Goal: Transaction & Acquisition: Purchase product/service

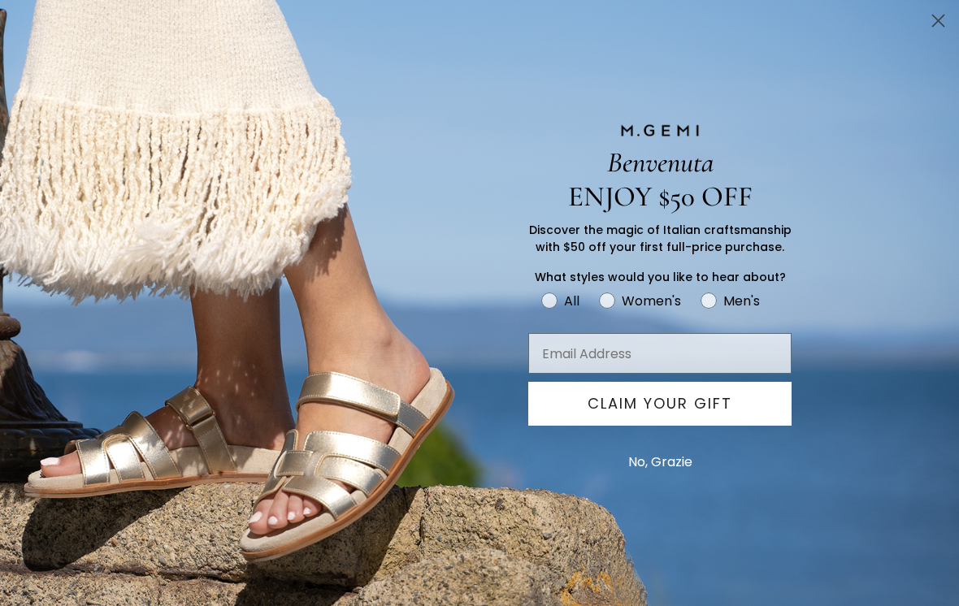
click at [931, 23] on circle "Close dialog" at bounding box center [938, 20] width 27 height 27
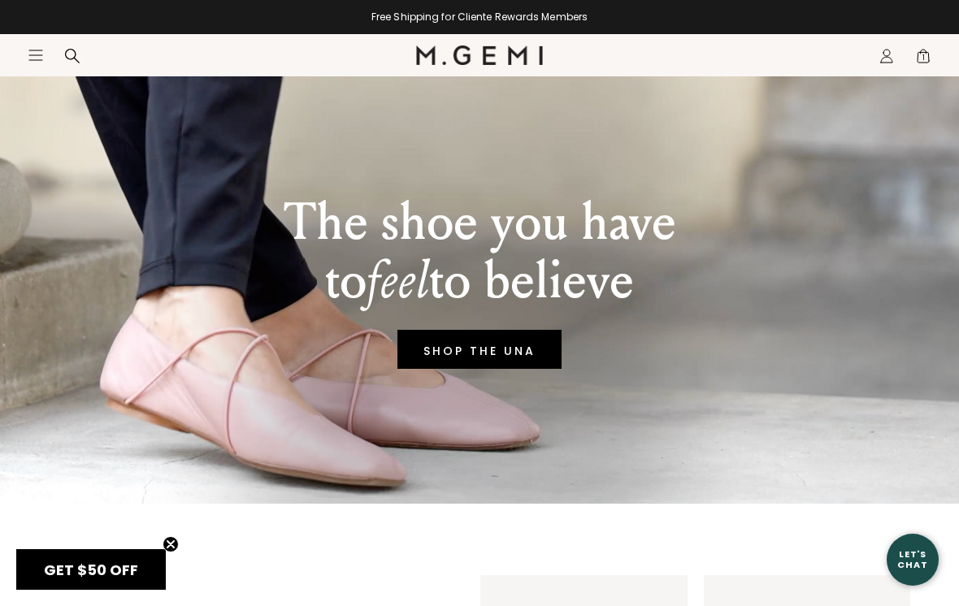
click at [496, 360] on link "SHOP THE UNA" at bounding box center [479, 349] width 164 height 39
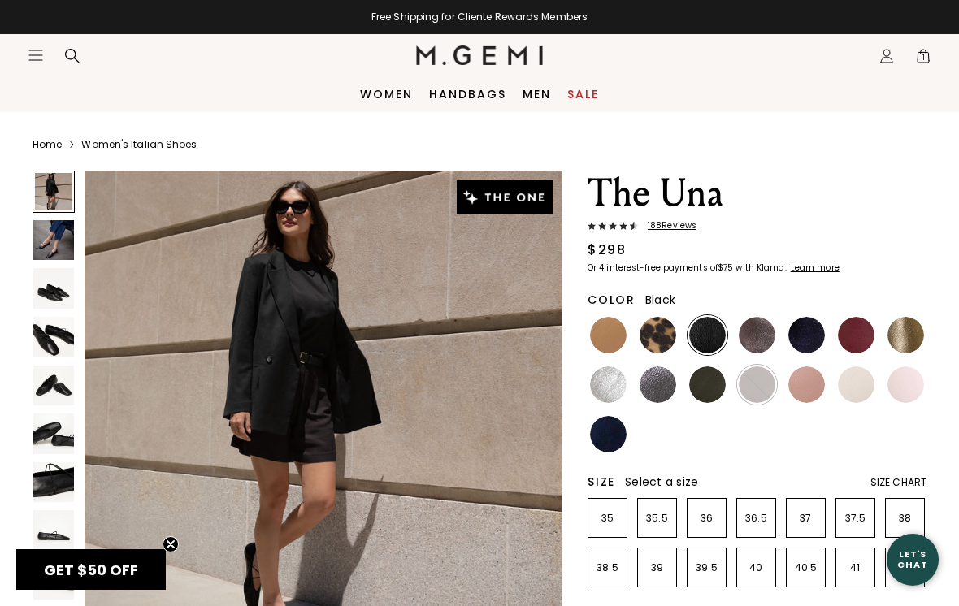
click at [709, 395] on img at bounding box center [707, 385] width 37 height 37
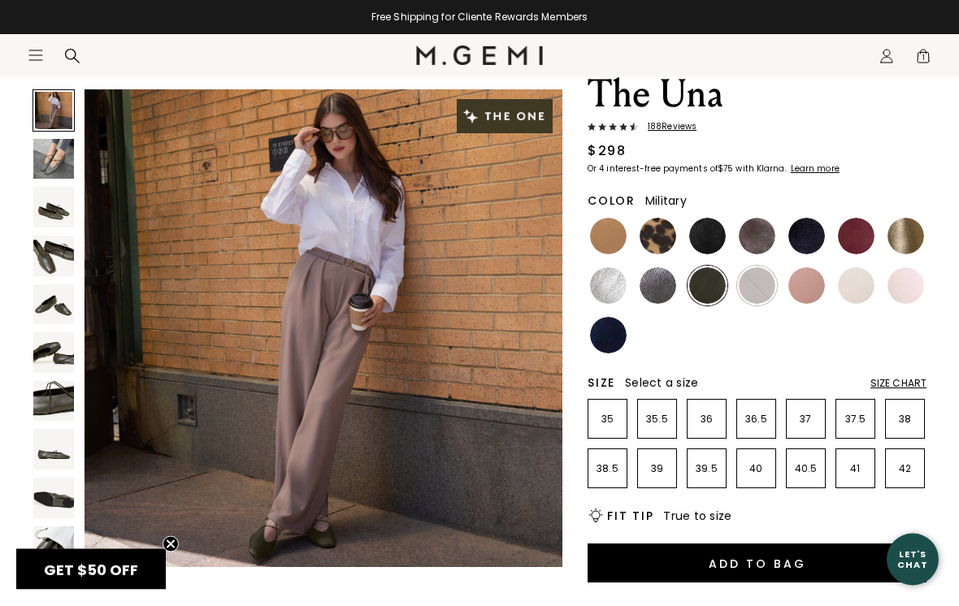
scroll to position [99, 0]
click at [901, 237] on img at bounding box center [906, 236] width 37 height 37
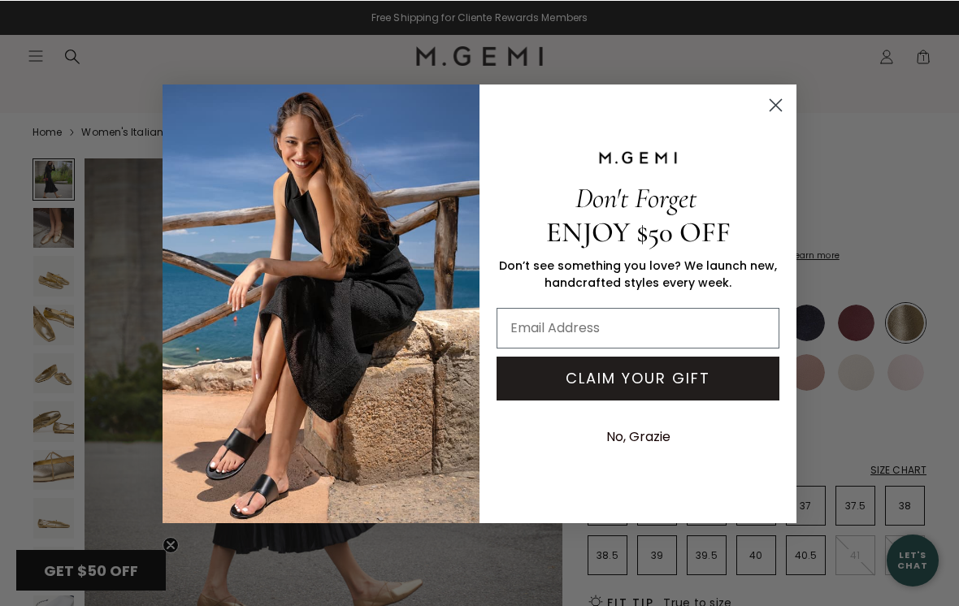
scroll to position [12, 0]
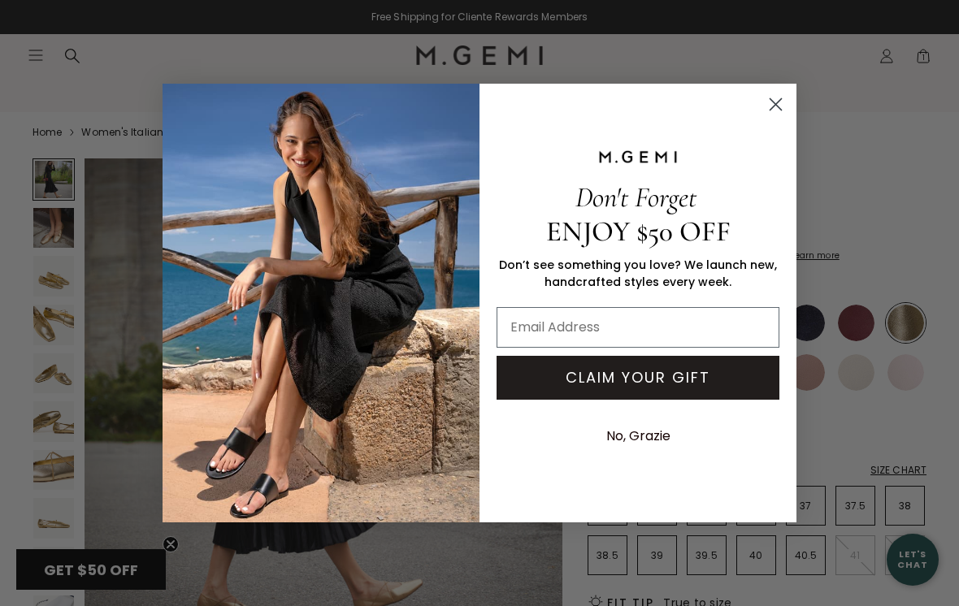
click at [772, 111] on icon "Close dialog" at bounding box center [776, 104] width 11 height 11
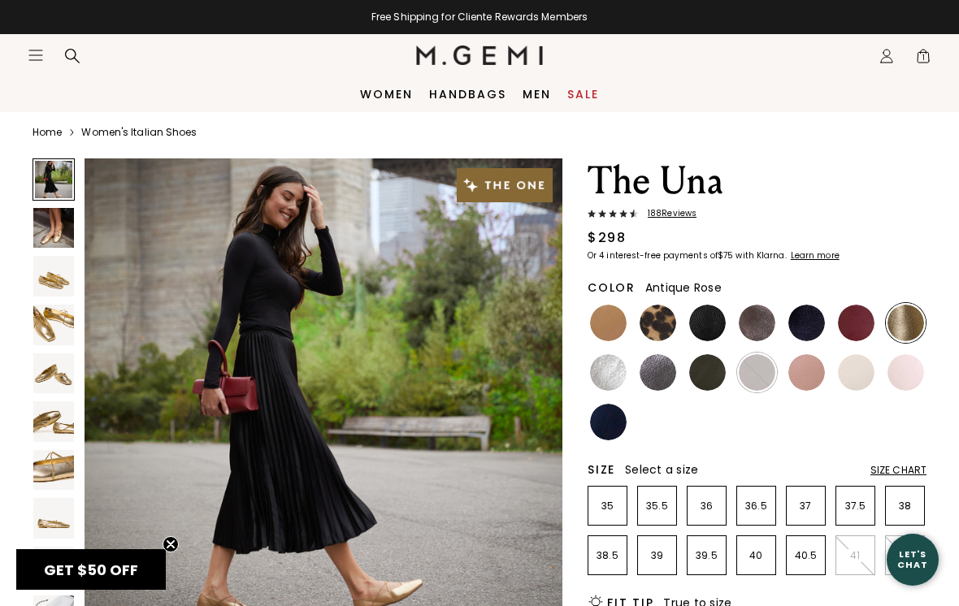
click at [803, 380] on img at bounding box center [806, 372] width 37 height 37
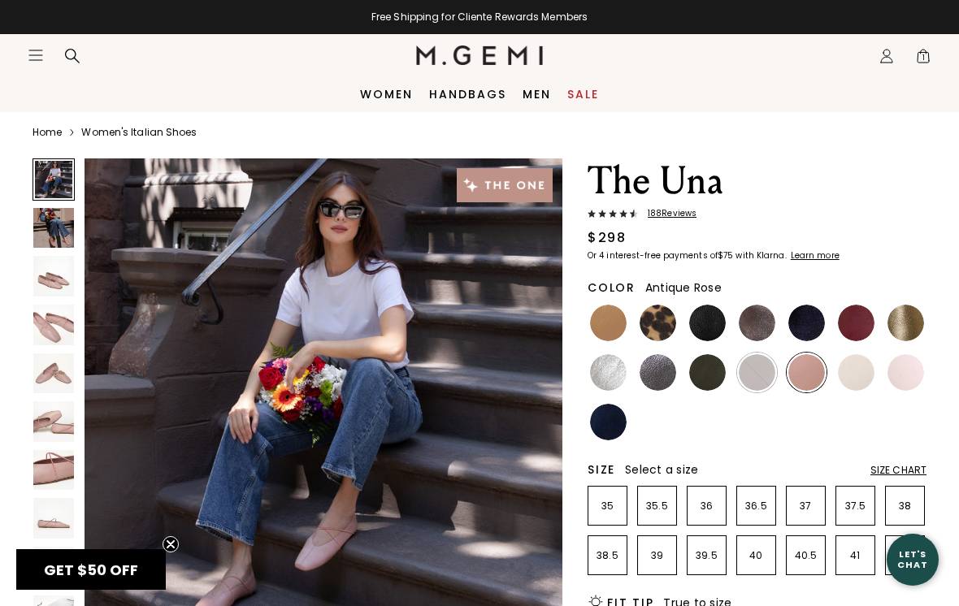
click at [610, 324] on img at bounding box center [608, 323] width 37 height 37
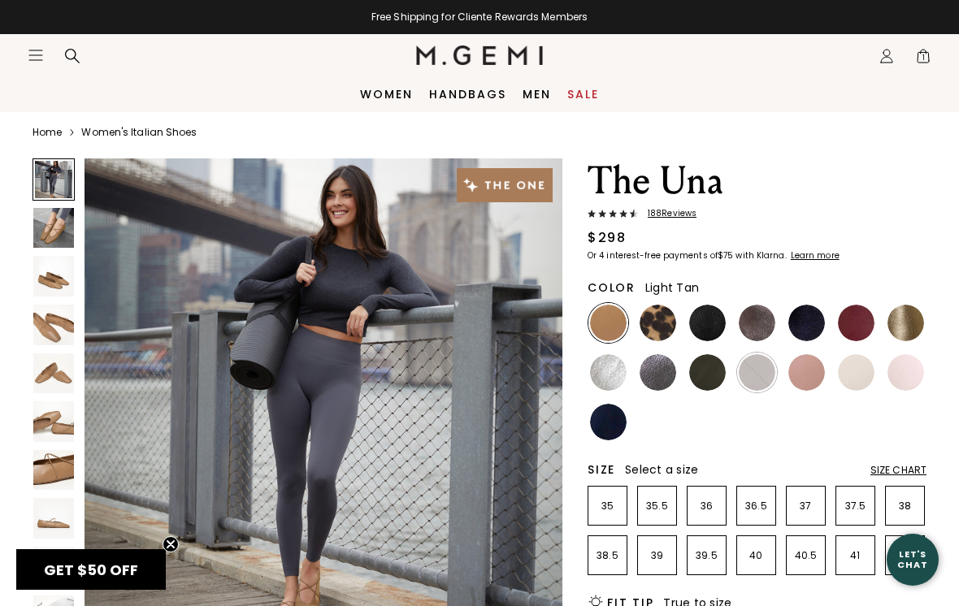
click at [41, 469] on img at bounding box center [53, 470] width 41 height 41
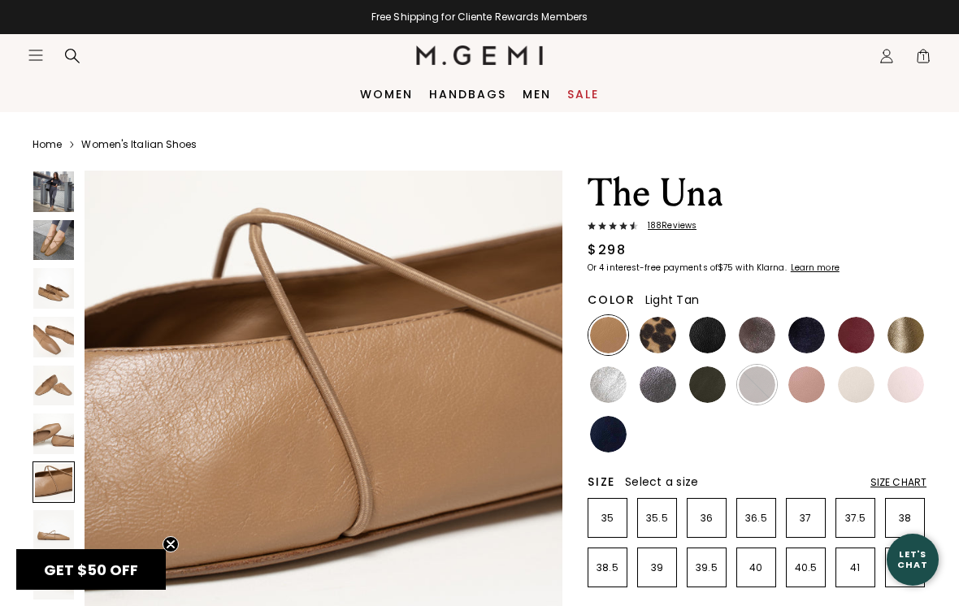
click at [649, 337] on img at bounding box center [658, 335] width 37 height 37
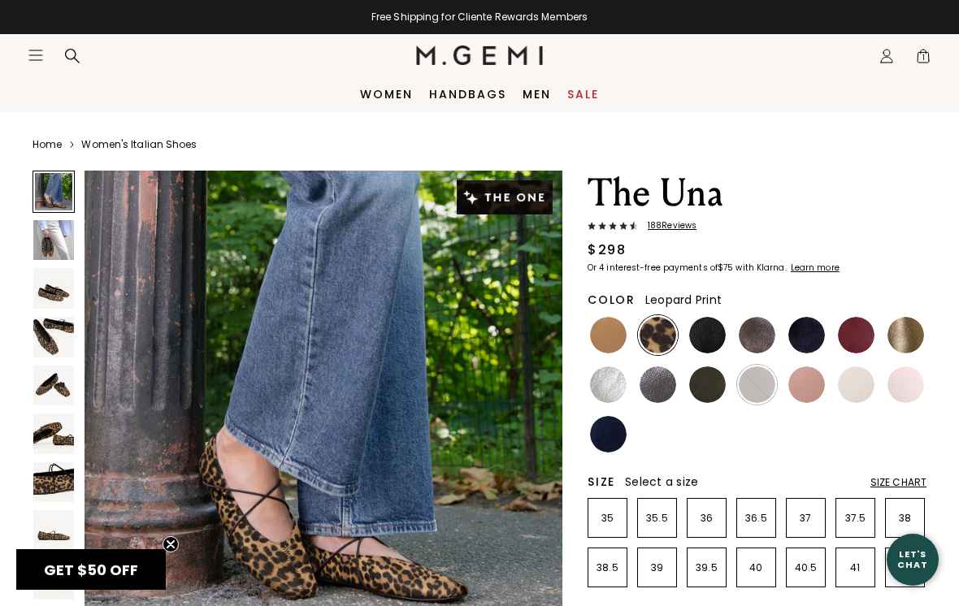
click at [52, 484] on img at bounding box center [53, 482] width 41 height 41
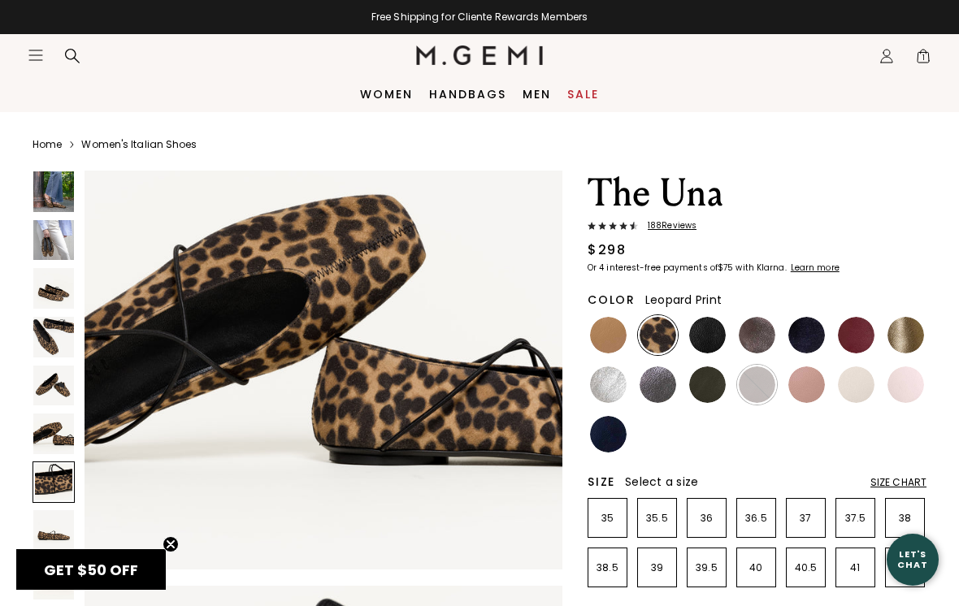
scroll to position [2967, 0]
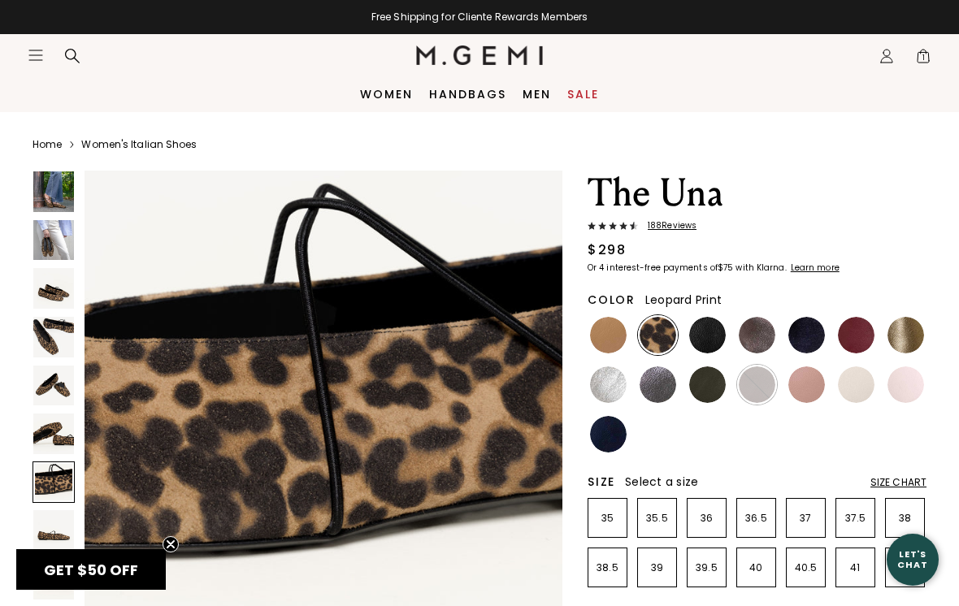
click at [54, 350] on img at bounding box center [53, 337] width 41 height 41
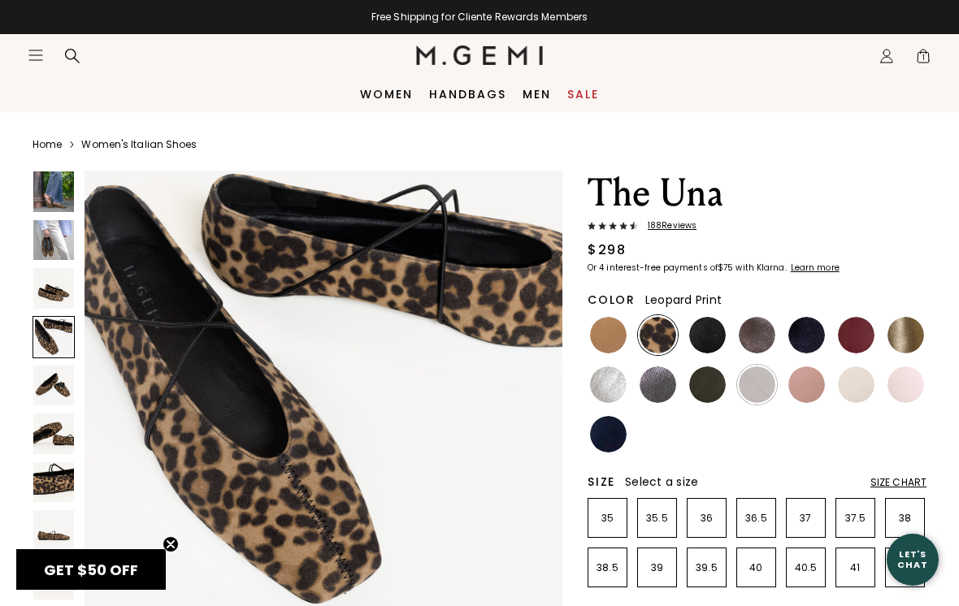
scroll to position [1483, 0]
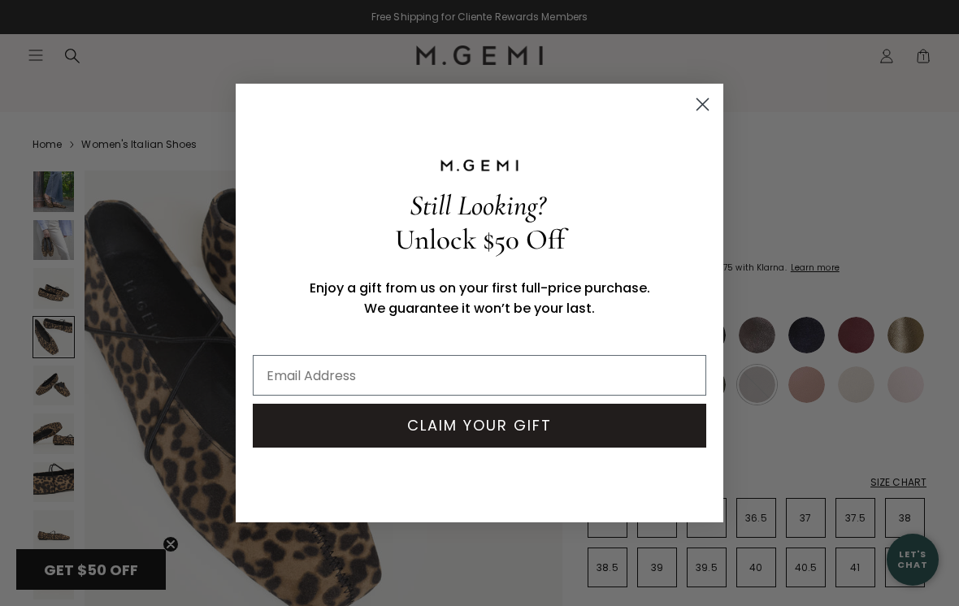
click at [700, 107] on icon "Close dialog" at bounding box center [702, 104] width 11 height 11
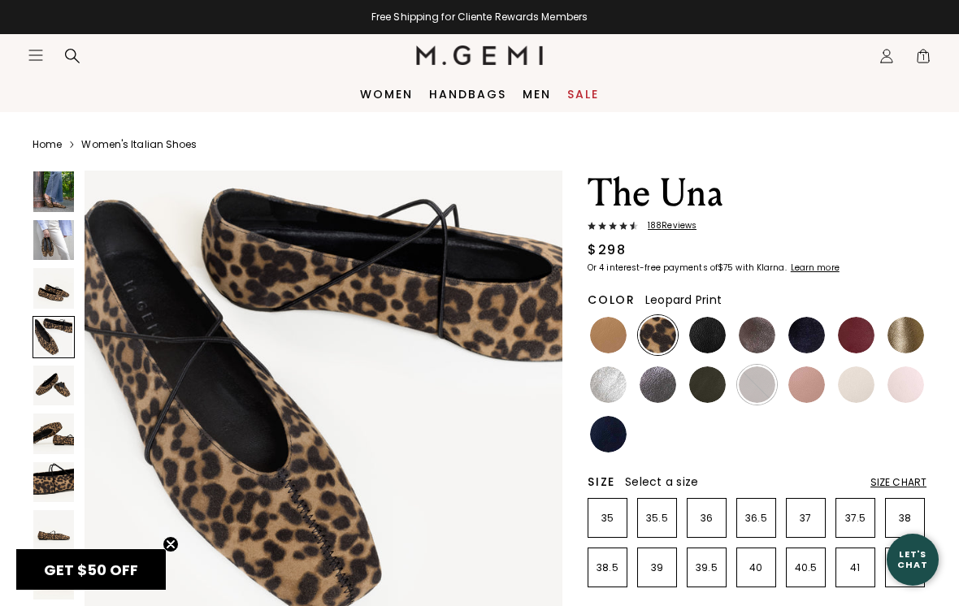
click at [384, 93] on link "Women" at bounding box center [386, 94] width 53 height 13
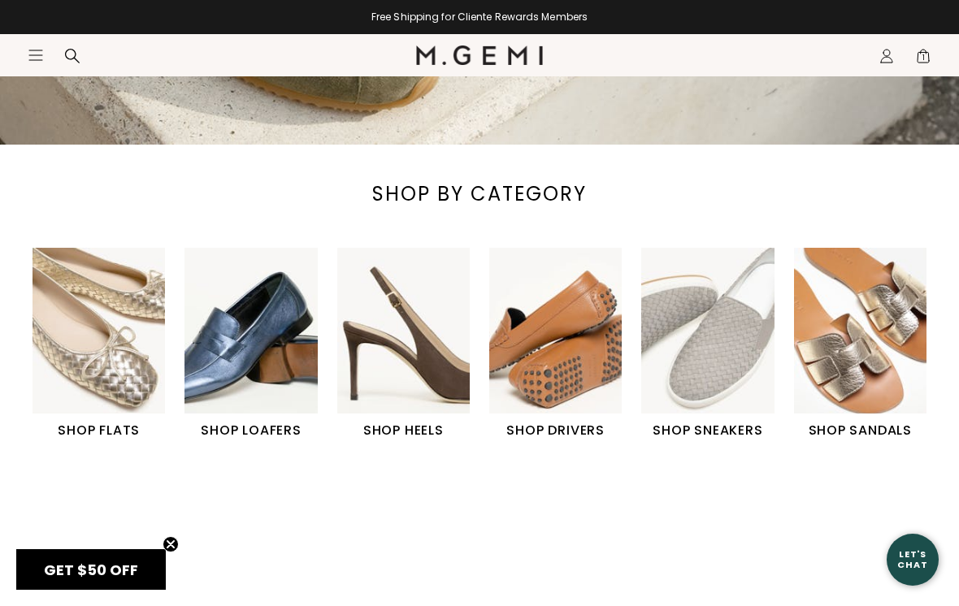
scroll to position [432, 0]
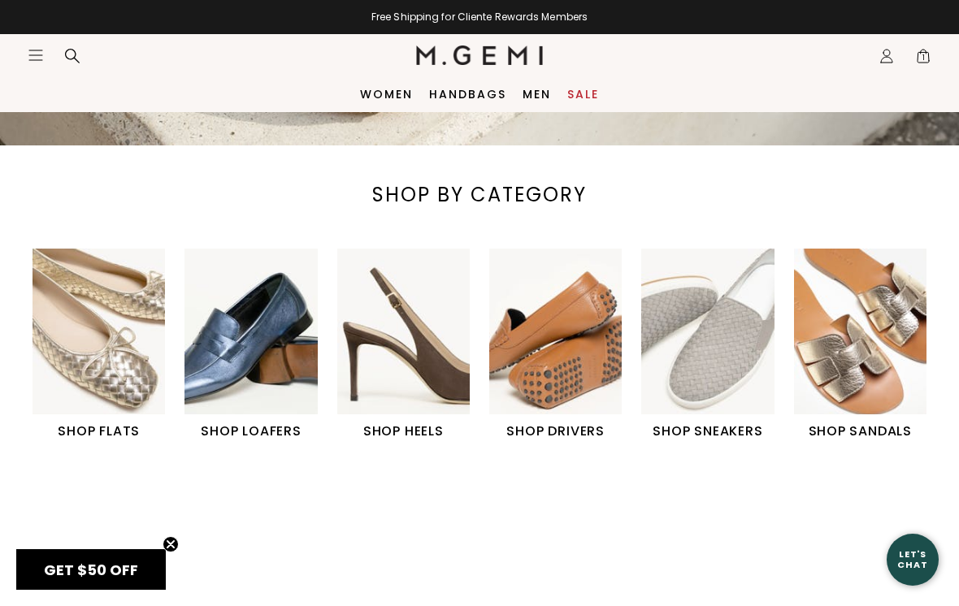
click at [577, 388] on img "4 / 6" at bounding box center [555, 332] width 132 height 166
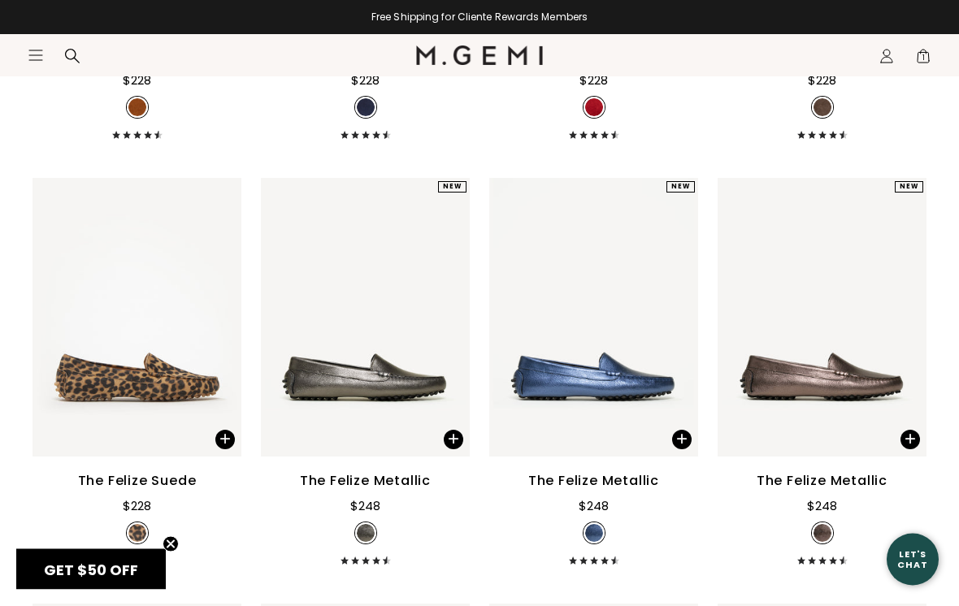
scroll to position [1537, 0]
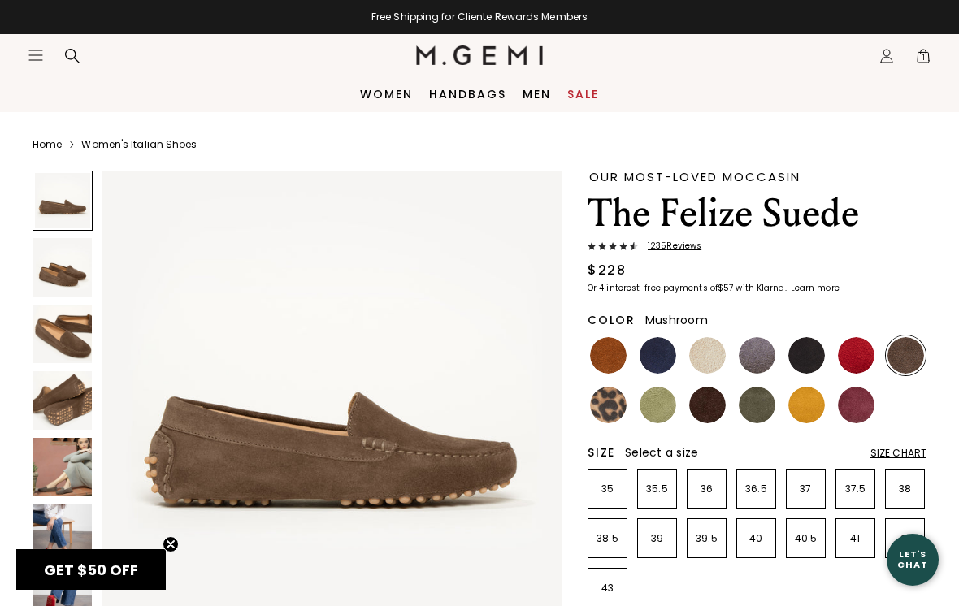
click at [63, 397] on img at bounding box center [62, 400] width 59 height 59
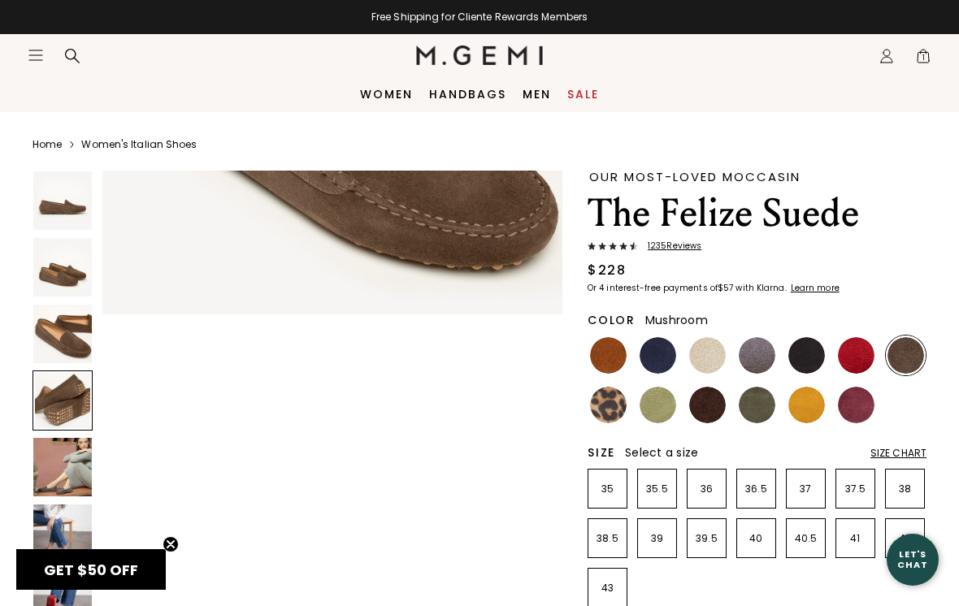
scroll to position [1429, 0]
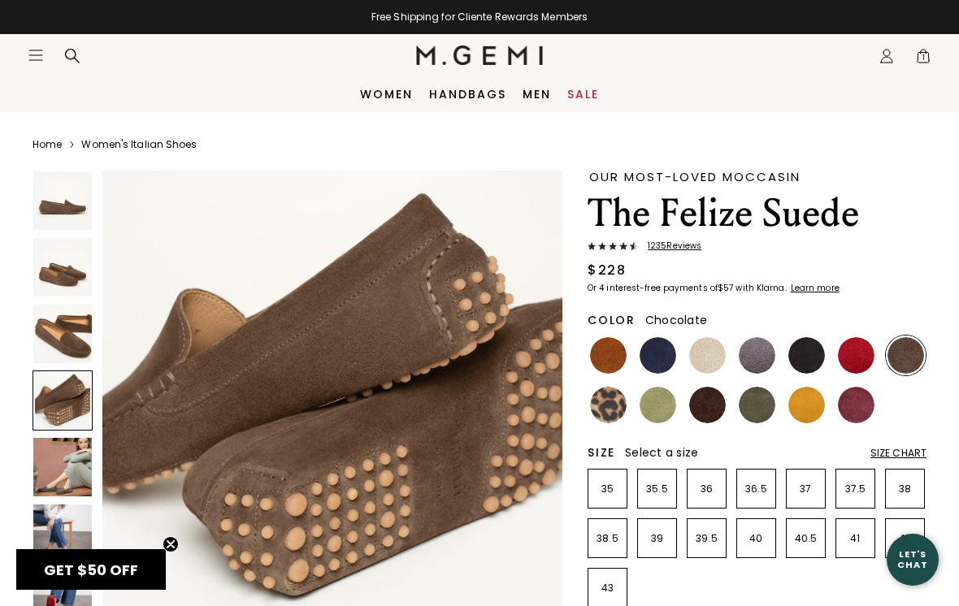
click at [710, 406] on img at bounding box center [707, 405] width 37 height 37
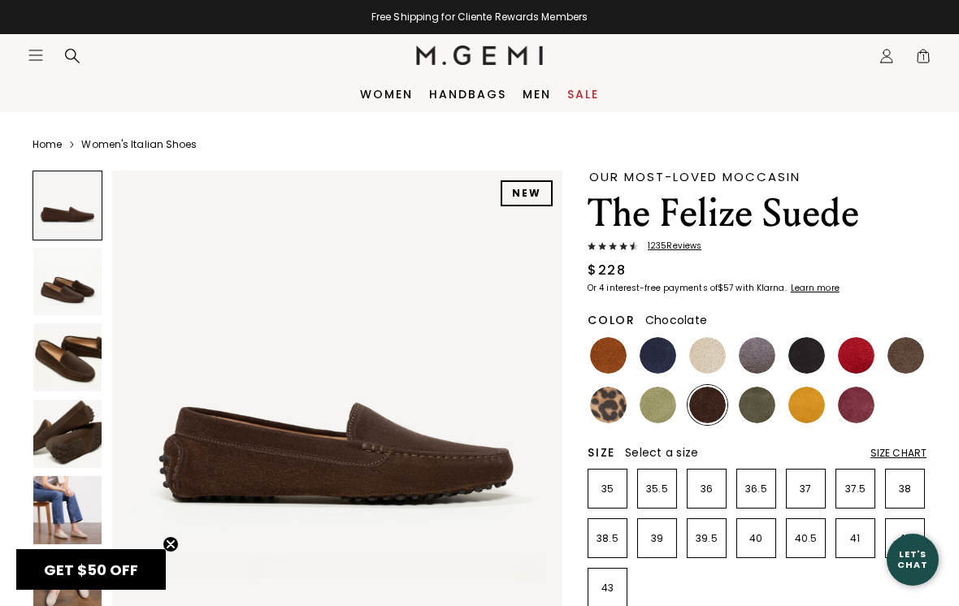
click at [69, 429] on img at bounding box center [67, 434] width 68 height 68
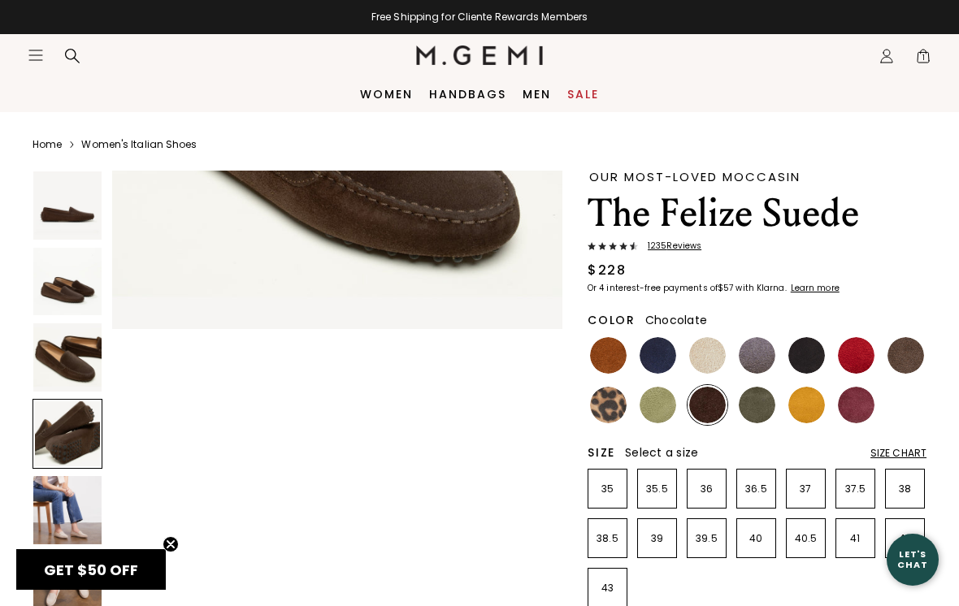
scroll to position [1400, 0]
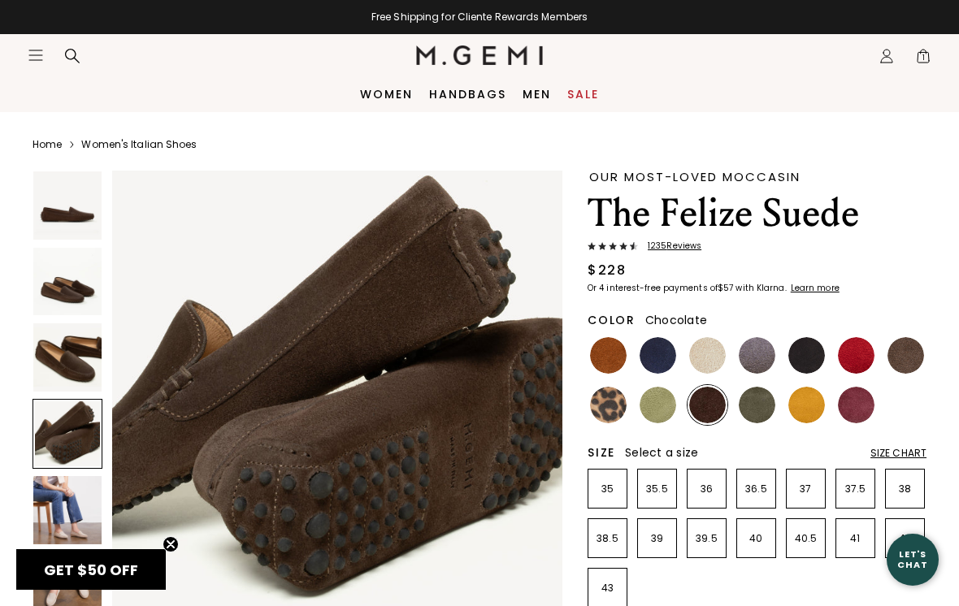
click at [601, 410] on img at bounding box center [608, 405] width 37 height 37
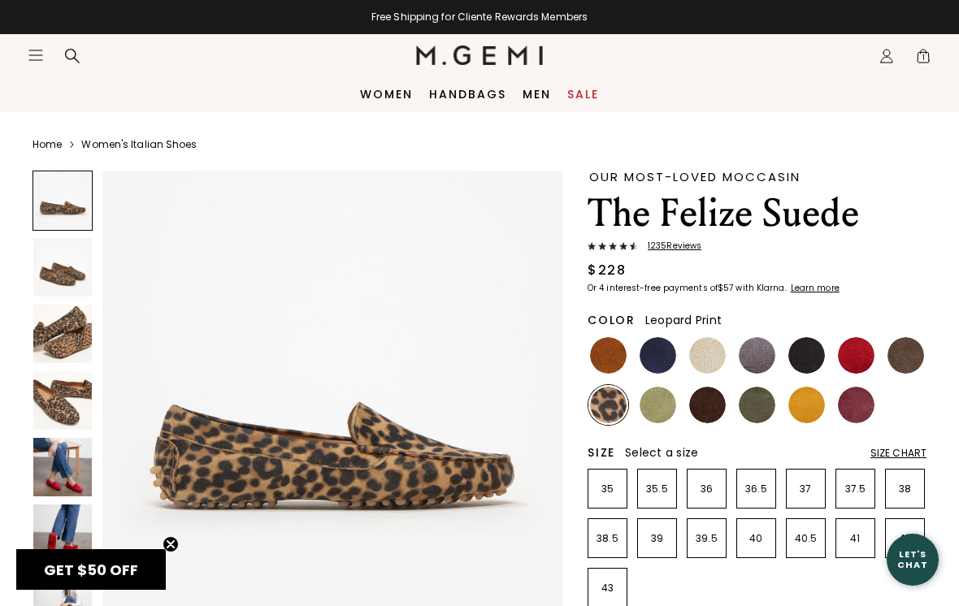
click at [44, 417] on img at bounding box center [62, 400] width 59 height 59
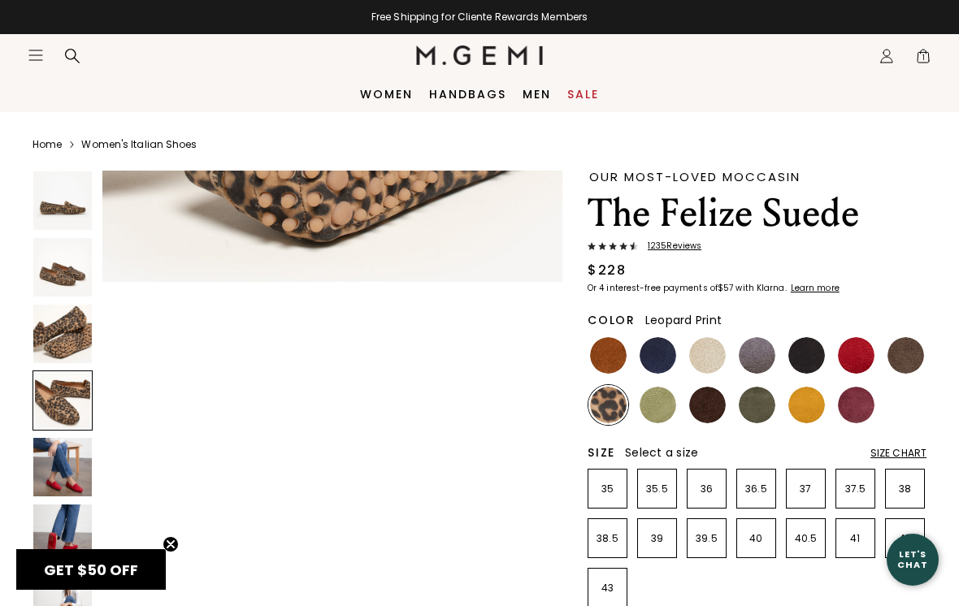
scroll to position [1429, 0]
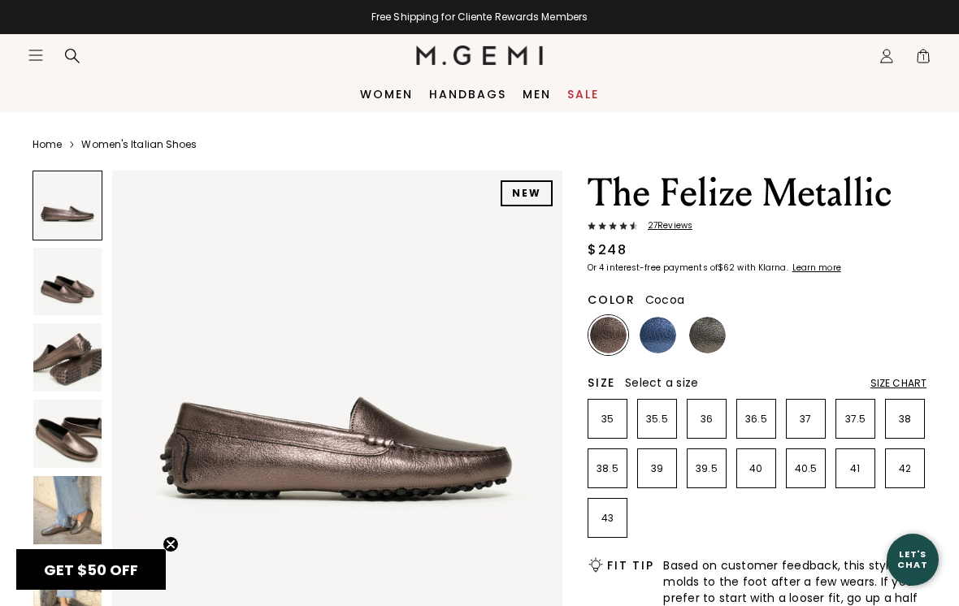
click at [67, 429] on img at bounding box center [67, 434] width 68 height 68
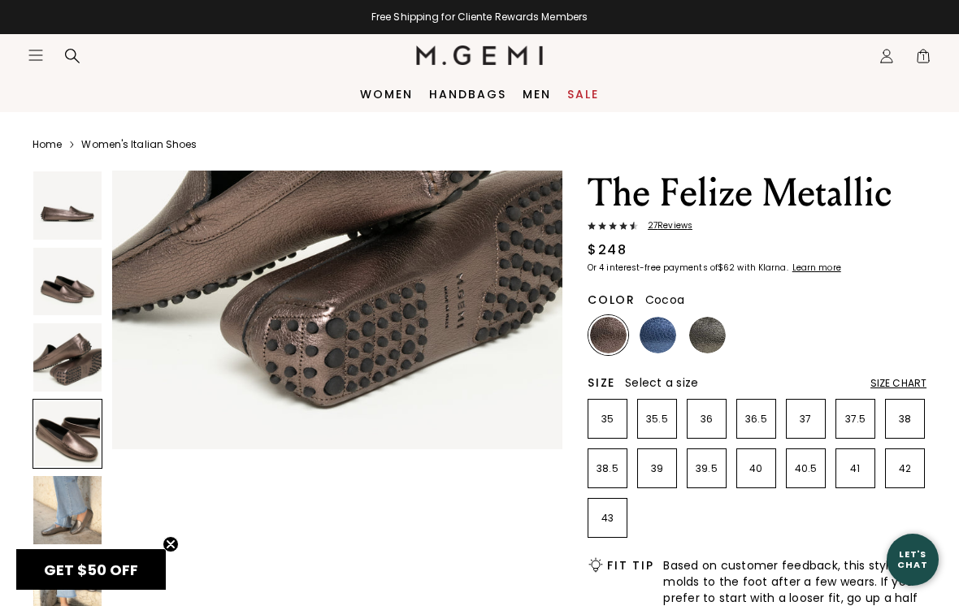
scroll to position [1400, 0]
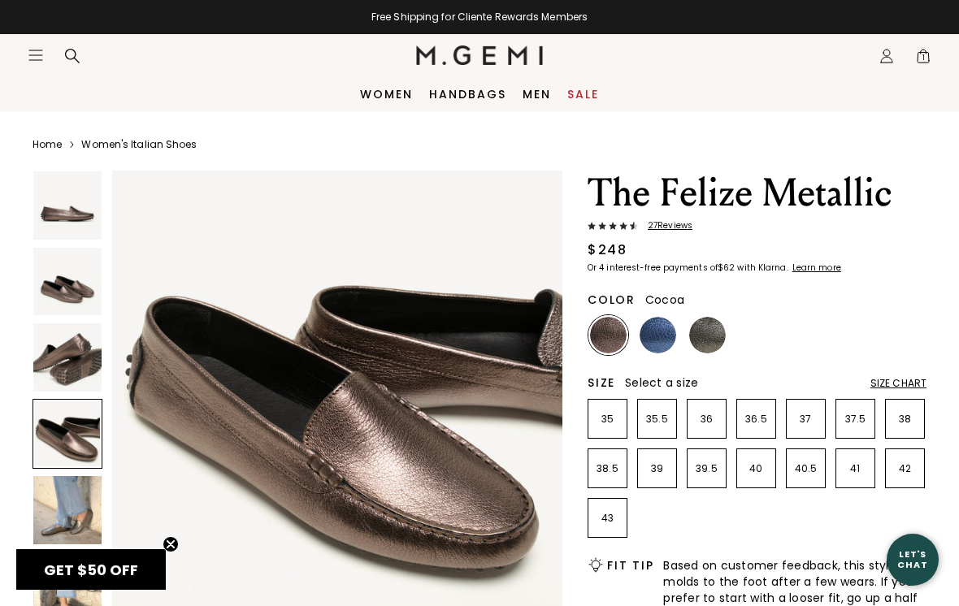
click at [59, 357] on img at bounding box center [67, 358] width 68 height 68
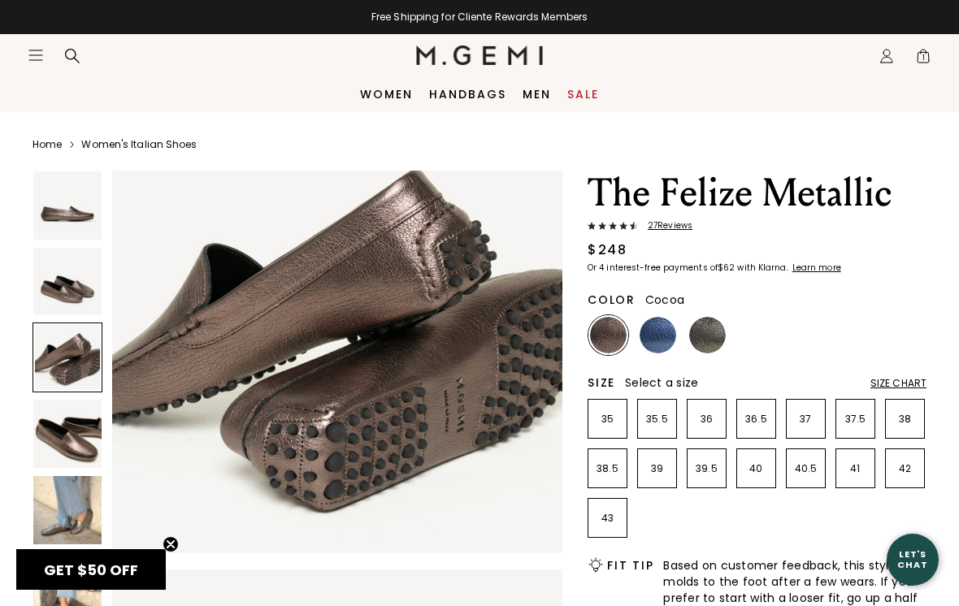
scroll to position [934, 0]
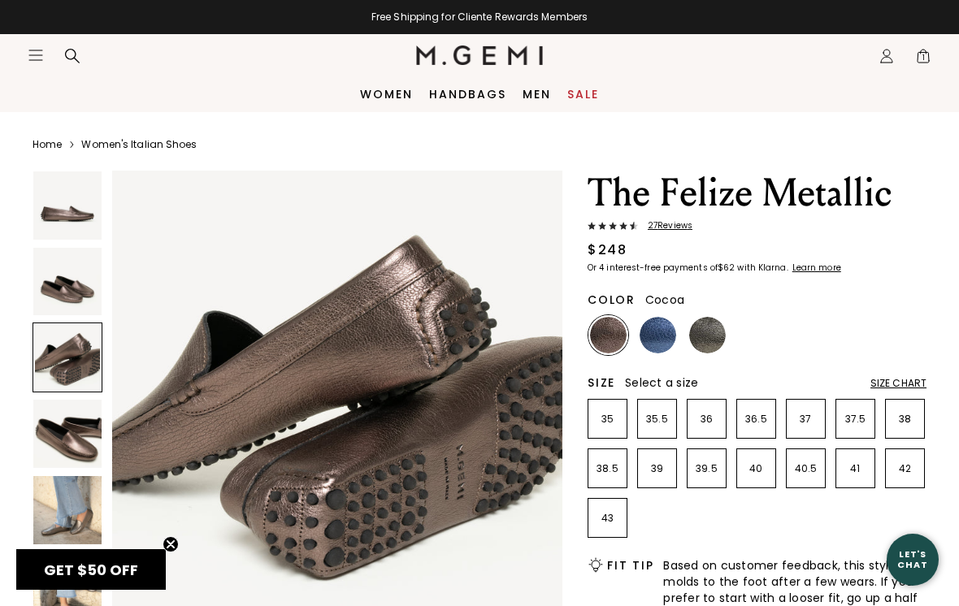
click at [63, 527] on img at bounding box center [67, 510] width 68 height 68
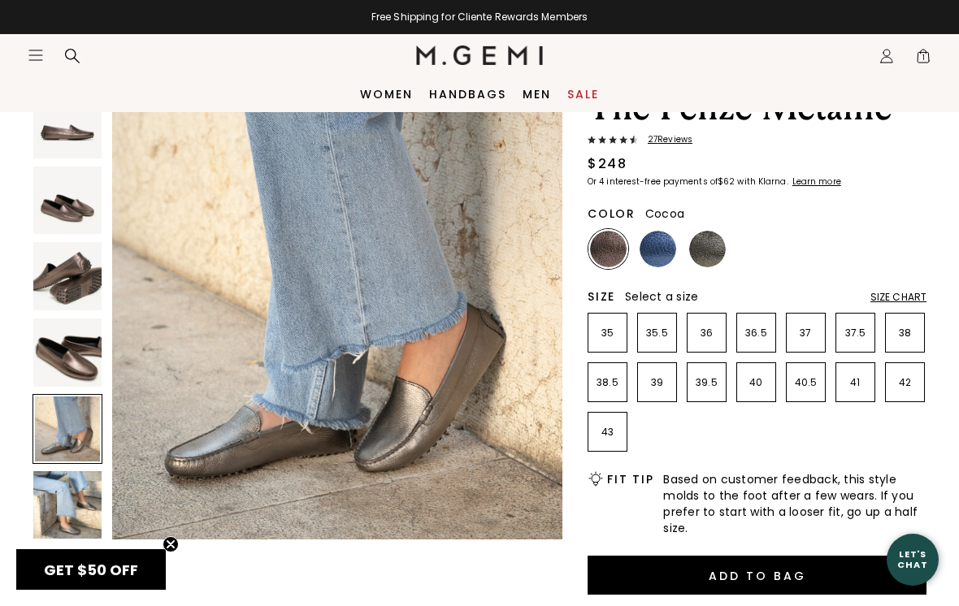
scroll to position [0, 0]
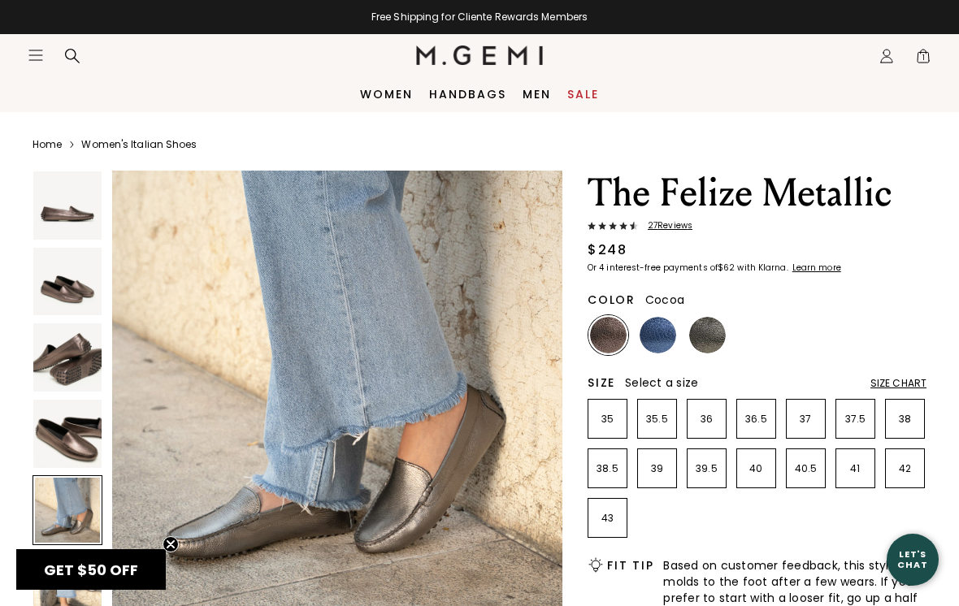
click at [142, 149] on link "Women's Italian Shoes" at bounding box center [138, 144] width 115 height 13
click at [32, 60] on icon "Open site menu" at bounding box center [35, 55] width 13 height 10
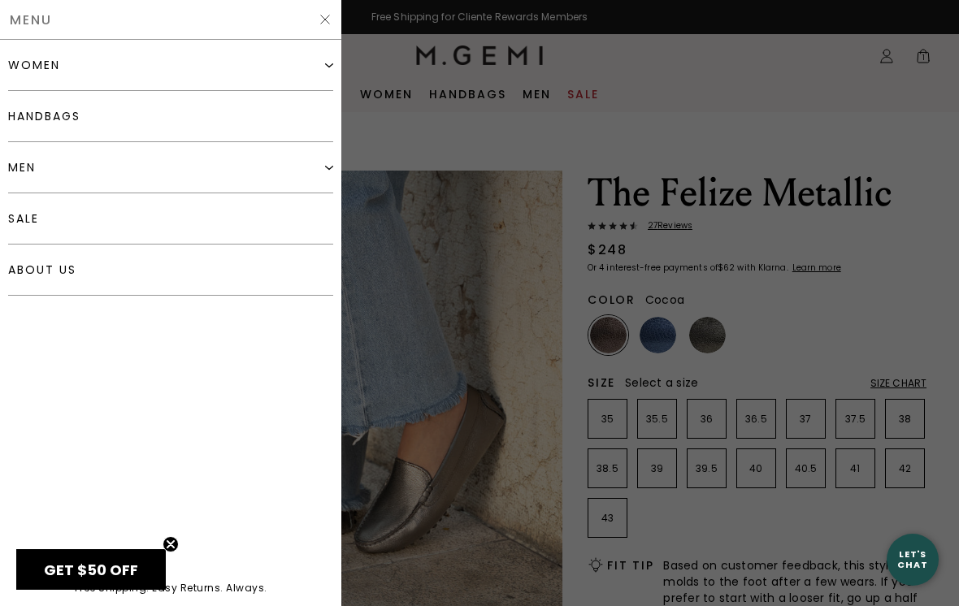
click at [195, 63] on div "women" at bounding box center [170, 65] width 325 height 51
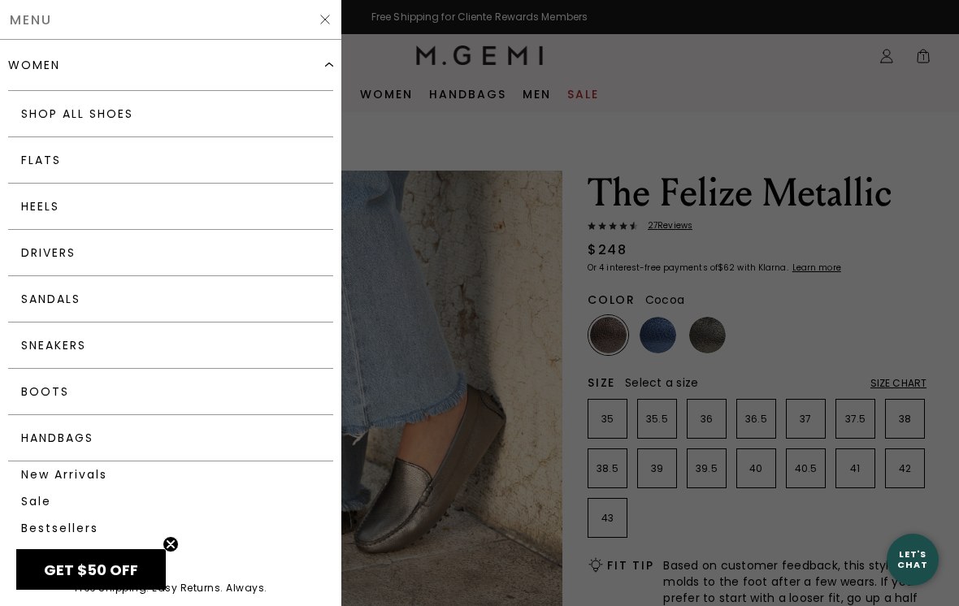
click at [37, 166] on link "Flats" at bounding box center [170, 160] width 325 height 46
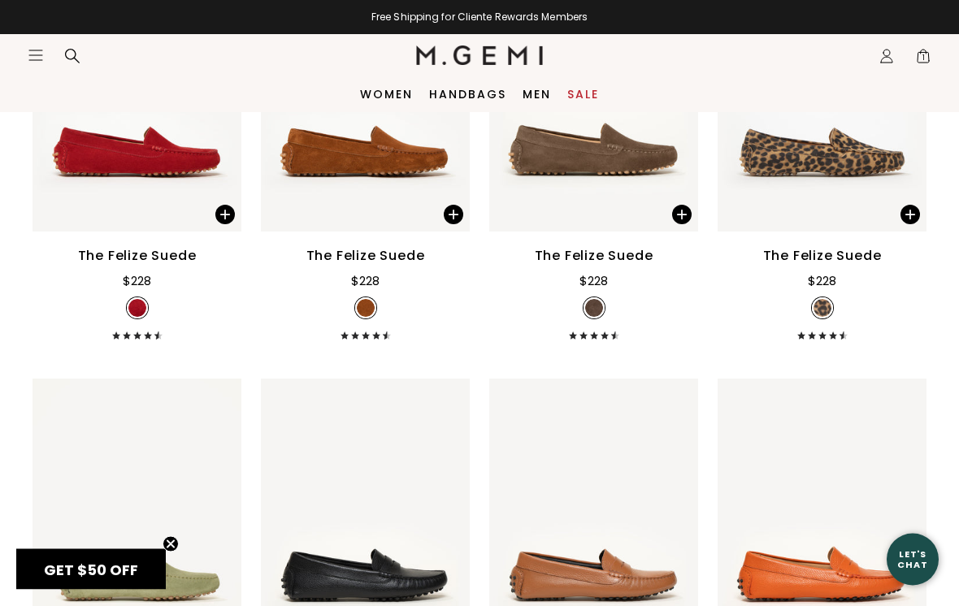
scroll to position [6196, 0]
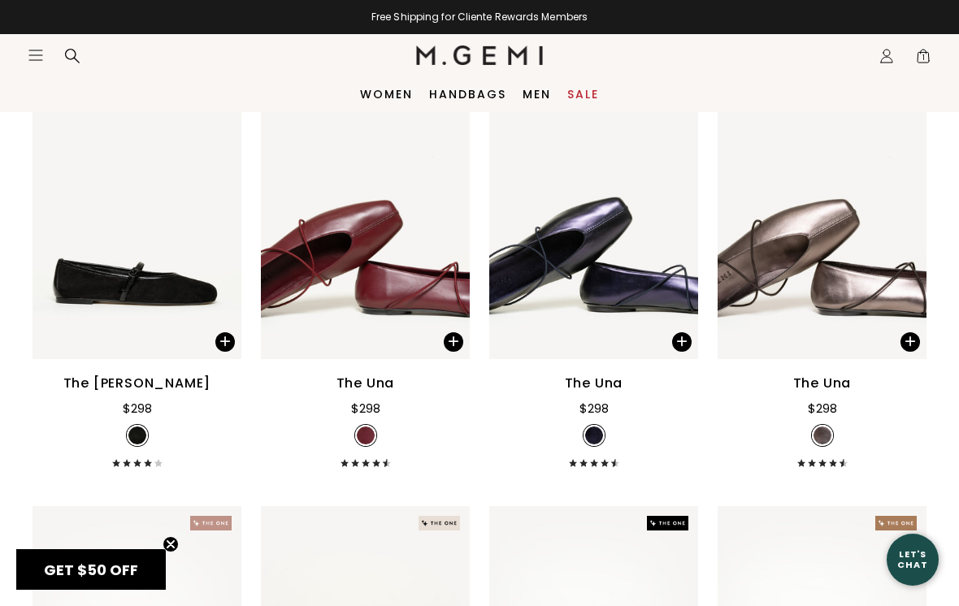
scroll to position [2802, 0]
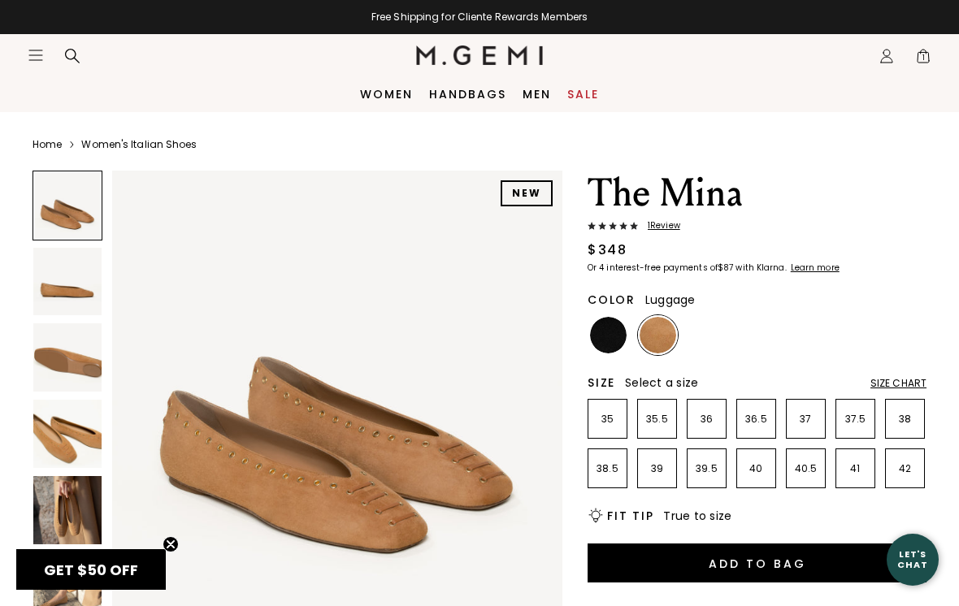
click at [69, 533] on img at bounding box center [67, 510] width 68 height 68
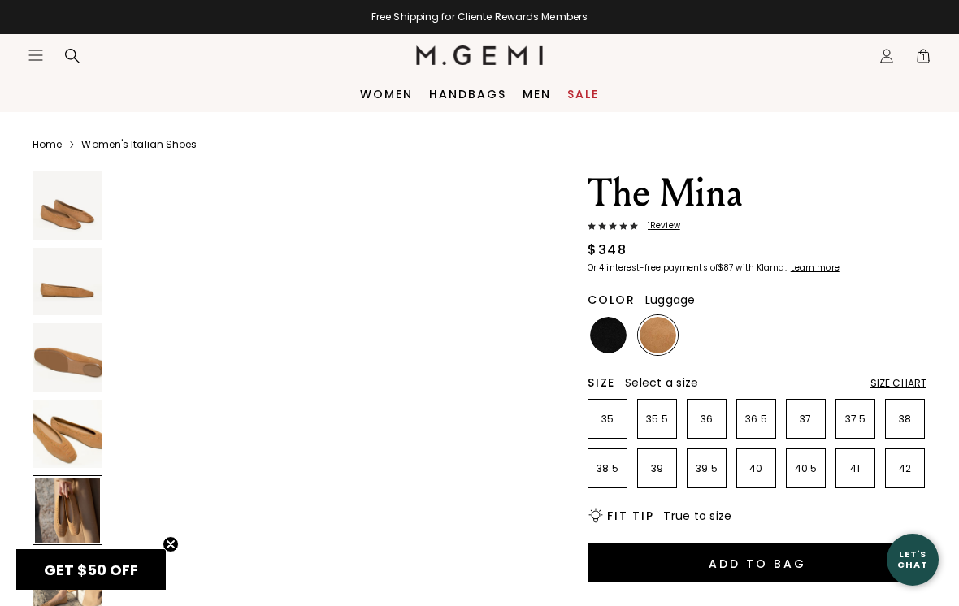
scroll to position [1867, 0]
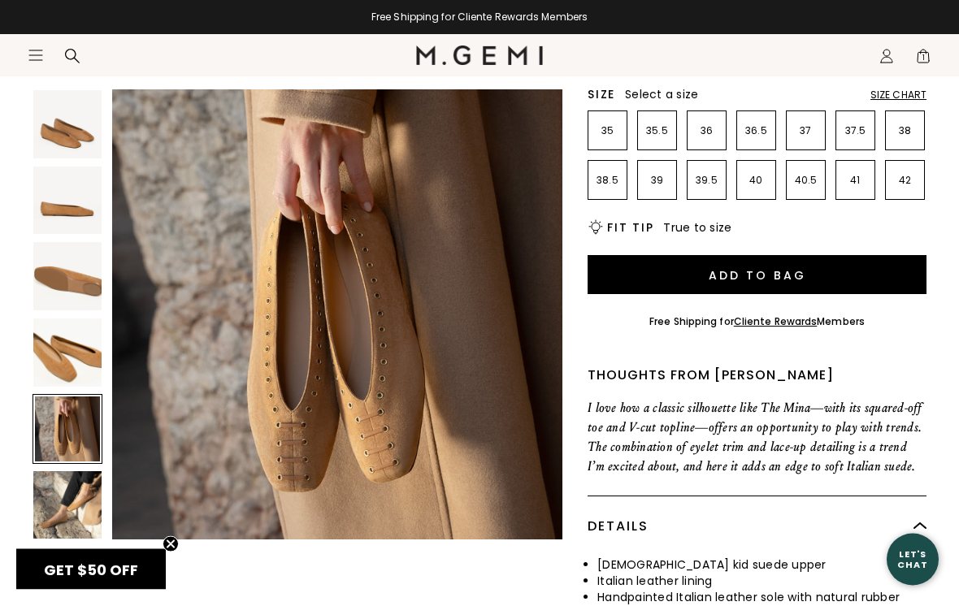
click at [70, 515] on img at bounding box center [67, 505] width 68 height 68
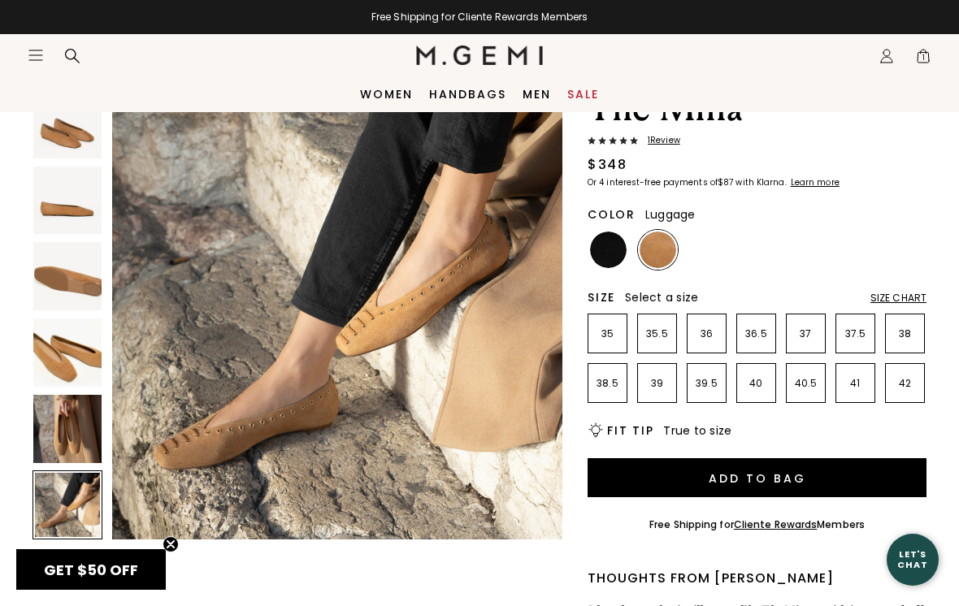
scroll to position [0, 0]
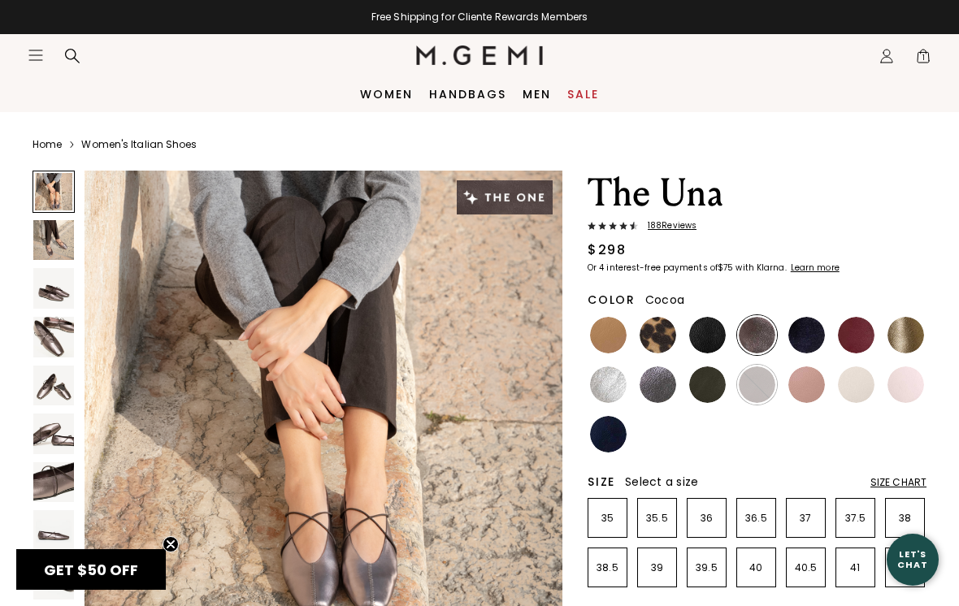
click at [57, 490] on img at bounding box center [53, 482] width 41 height 41
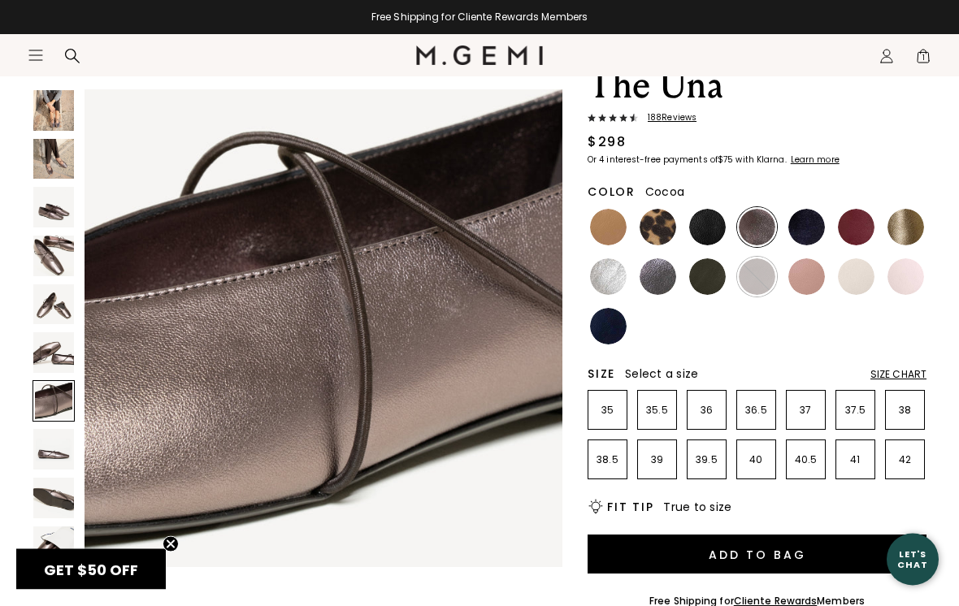
scroll to position [108, 0]
click at [54, 497] on img at bounding box center [53, 498] width 41 height 41
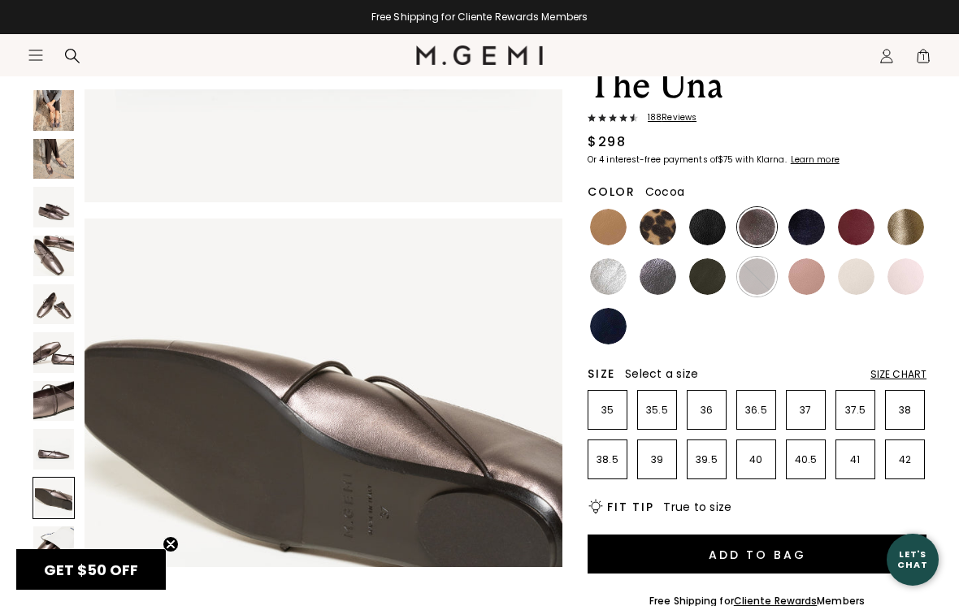
scroll to position [3956, 0]
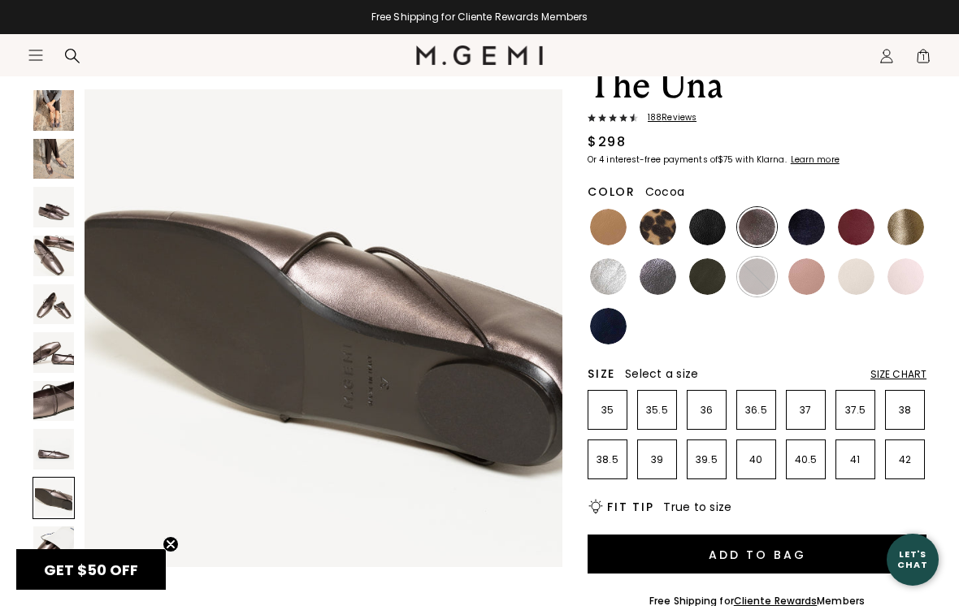
click at [891, 379] on div "Size Chart" at bounding box center [899, 374] width 56 height 13
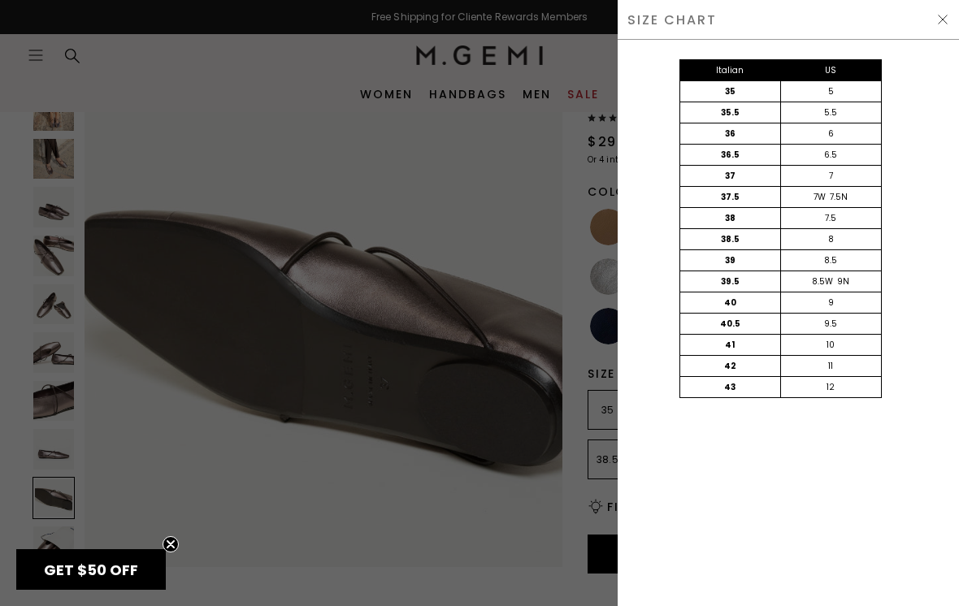
click at [931, 28] on div "SIZE CHART" at bounding box center [788, 20] width 341 height 40
click at [940, 15] on img at bounding box center [942, 19] width 13 height 13
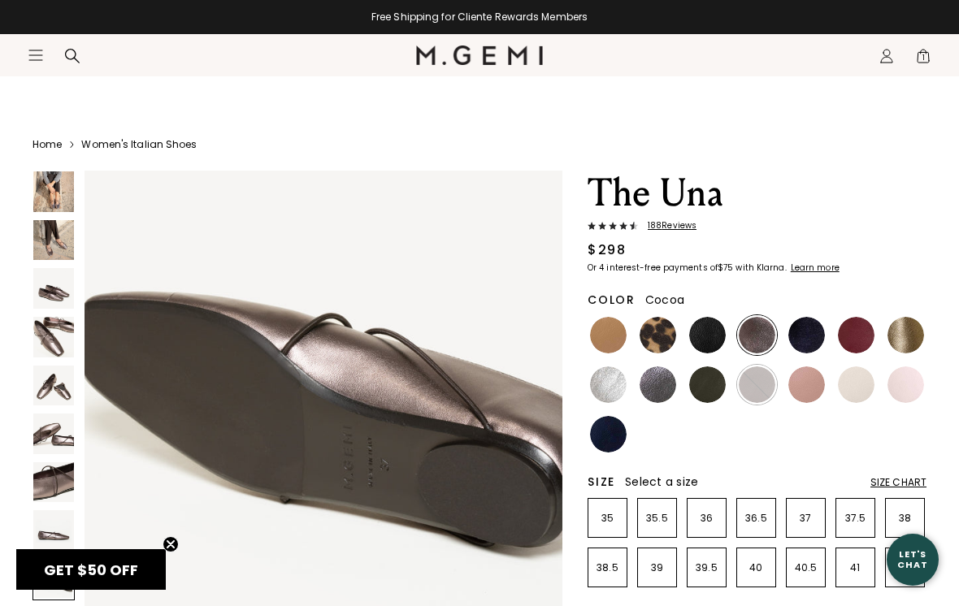
scroll to position [108, 0]
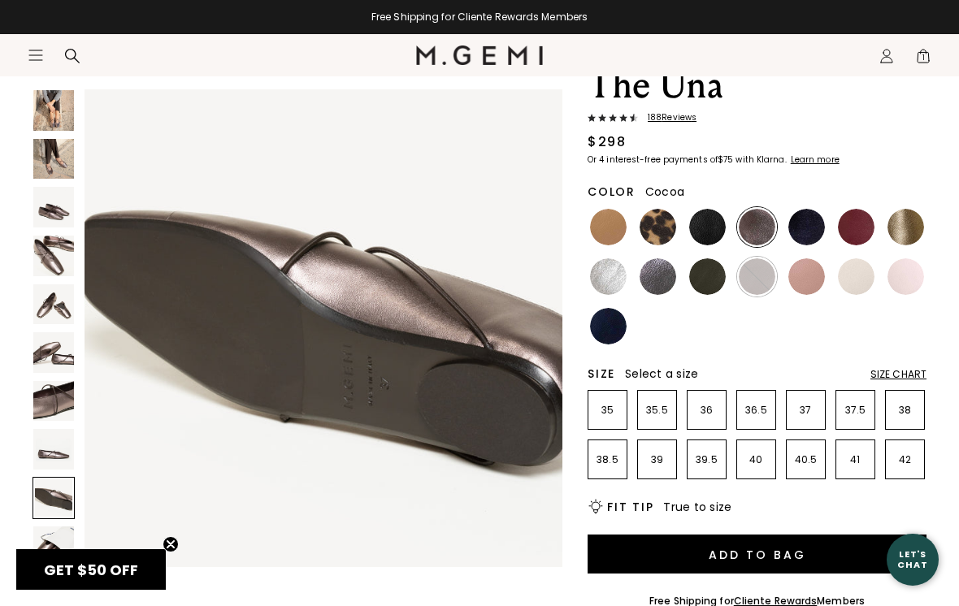
click at [906, 415] on p "38" at bounding box center [905, 410] width 38 height 13
click at [766, 557] on button "Add to Bag" at bounding box center [757, 554] width 339 height 39
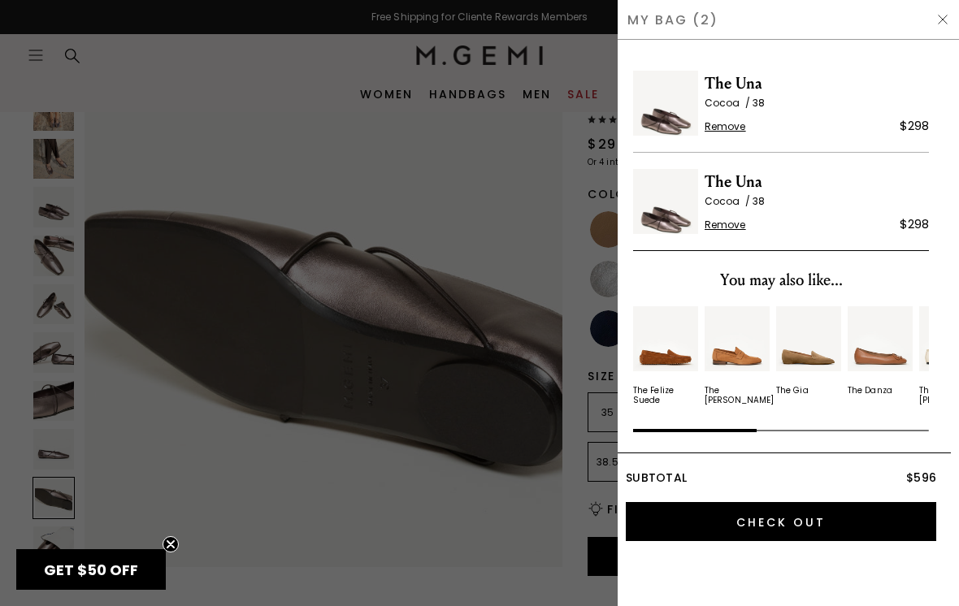
scroll to position [0, 0]
click at [719, 224] on span "Remove" at bounding box center [725, 225] width 41 height 13
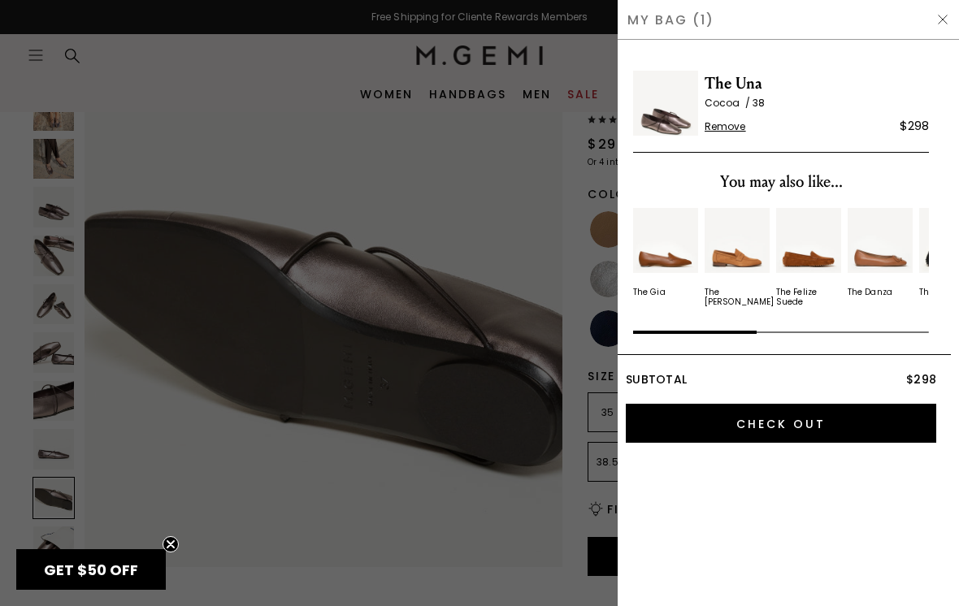
click at [936, 17] on img at bounding box center [942, 19] width 13 height 13
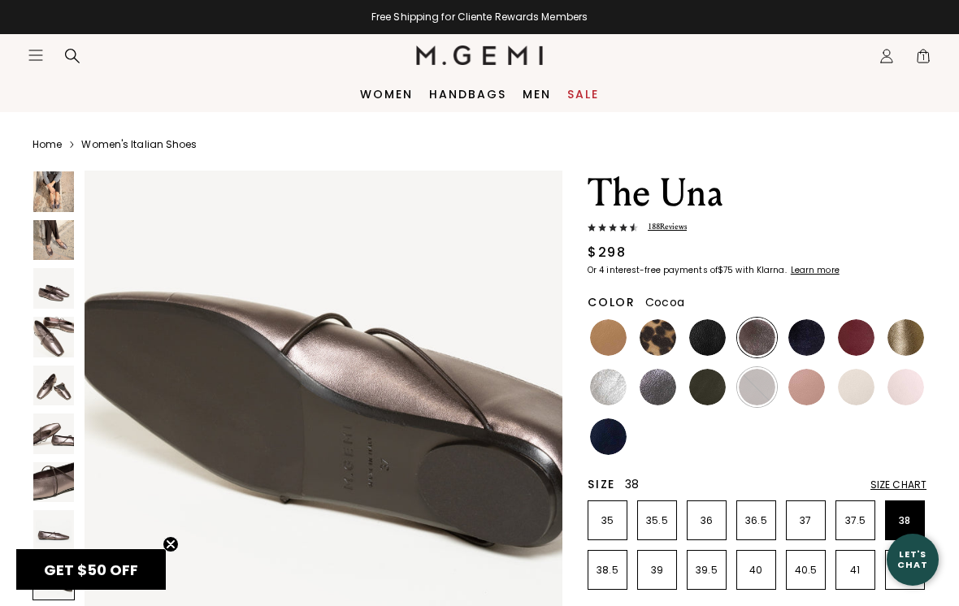
click at [923, 57] on span "1" at bounding box center [923, 59] width 16 height 16
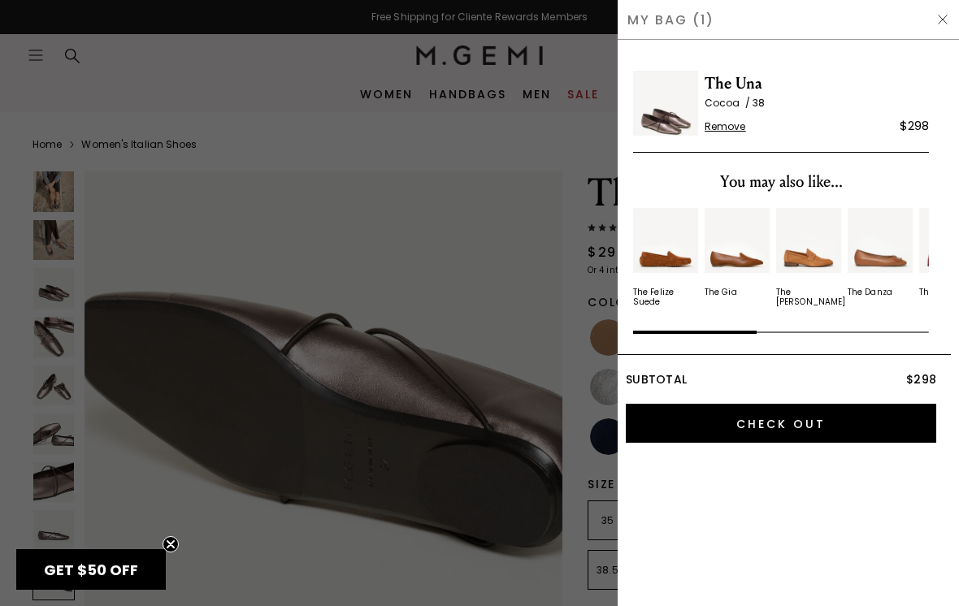
click at [500, 123] on div at bounding box center [479, 303] width 959 height 606
